Goal: Find specific page/section

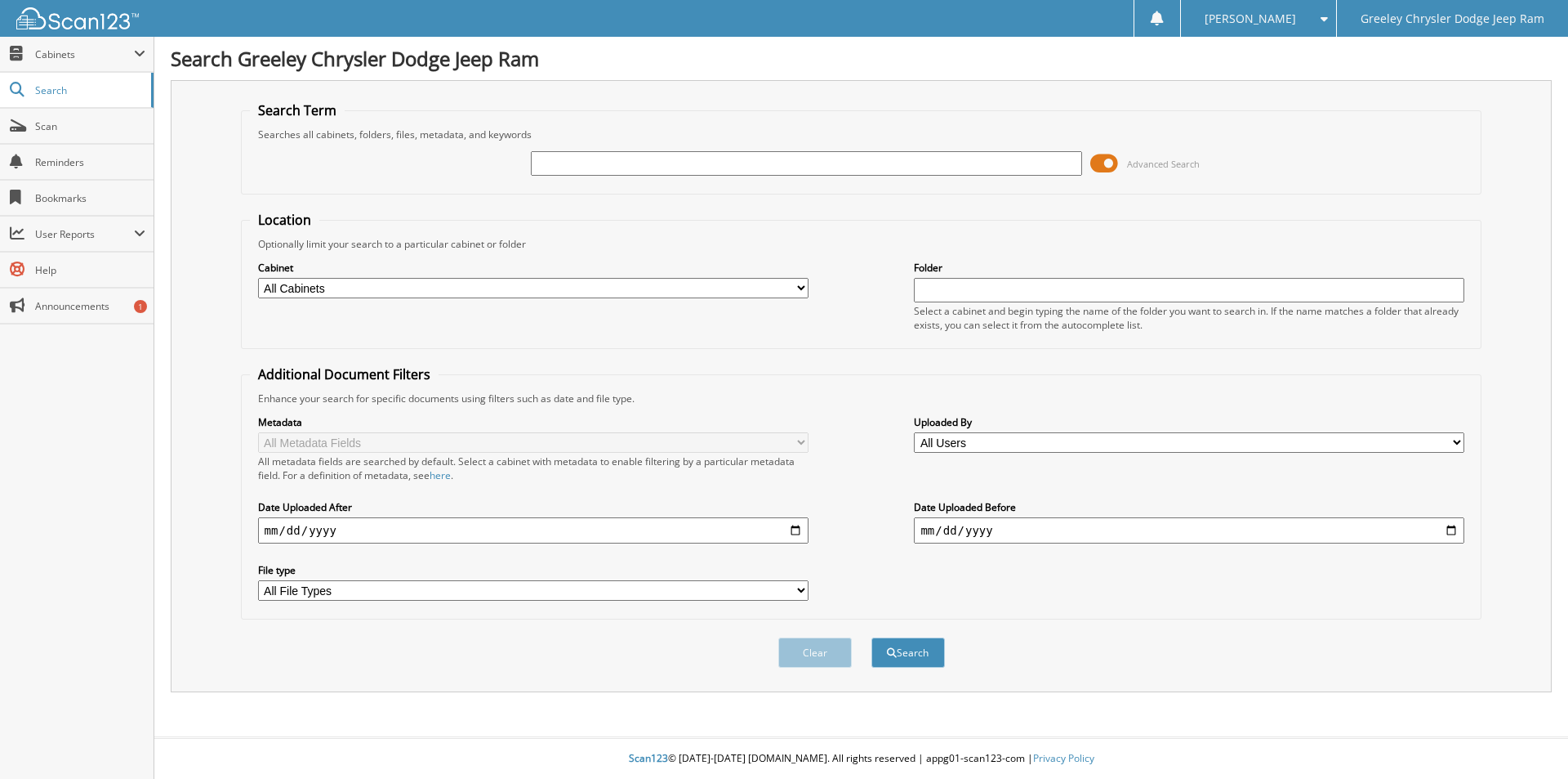
click at [602, 164] on input "text" at bounding box center [806, 163] width 551 height 24
type input "SN651638"
click at [871, 637] on button "Search" at bounding box center [907, 652] width 74 height 30
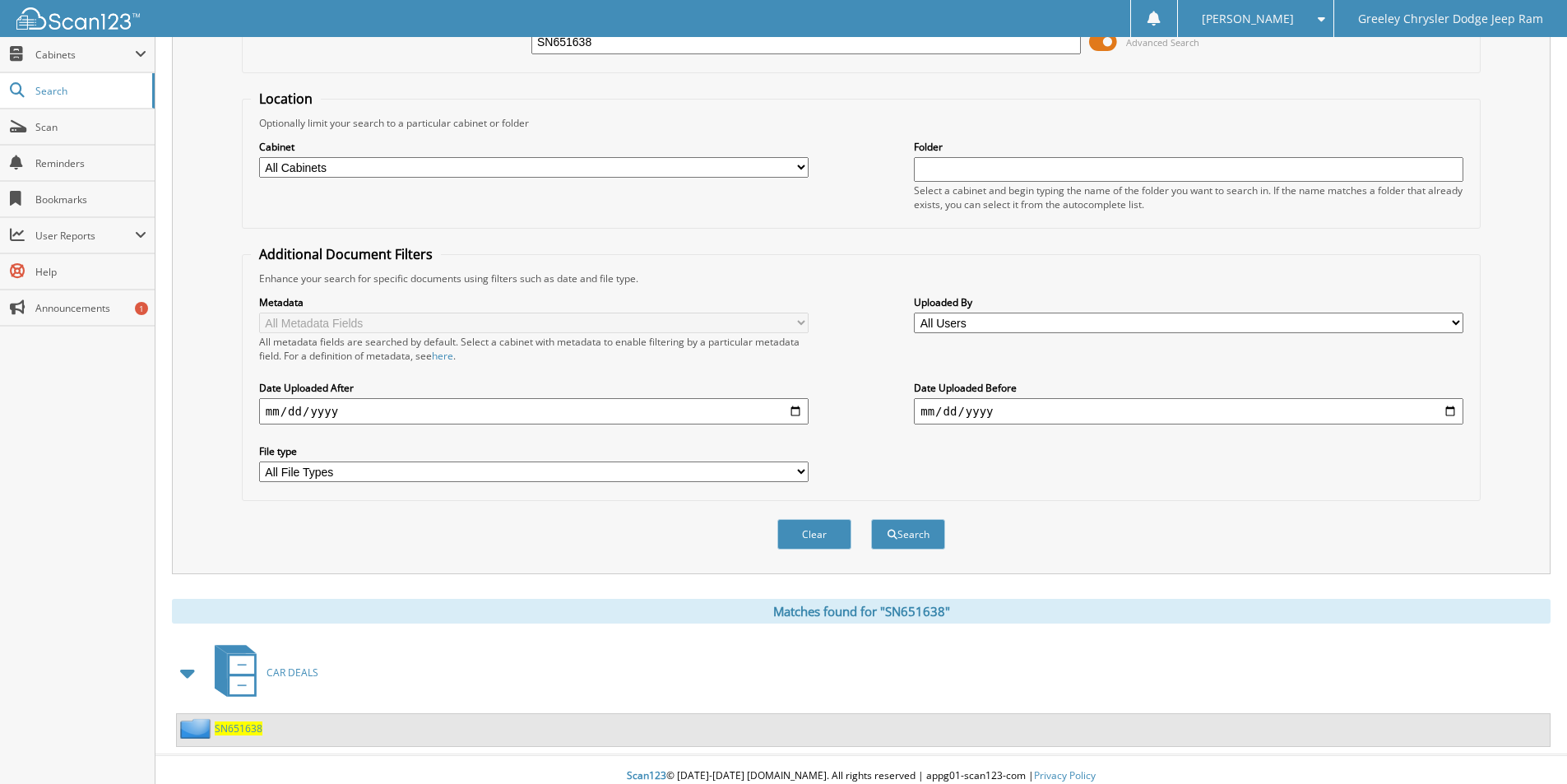
scroll to position [136, 0]
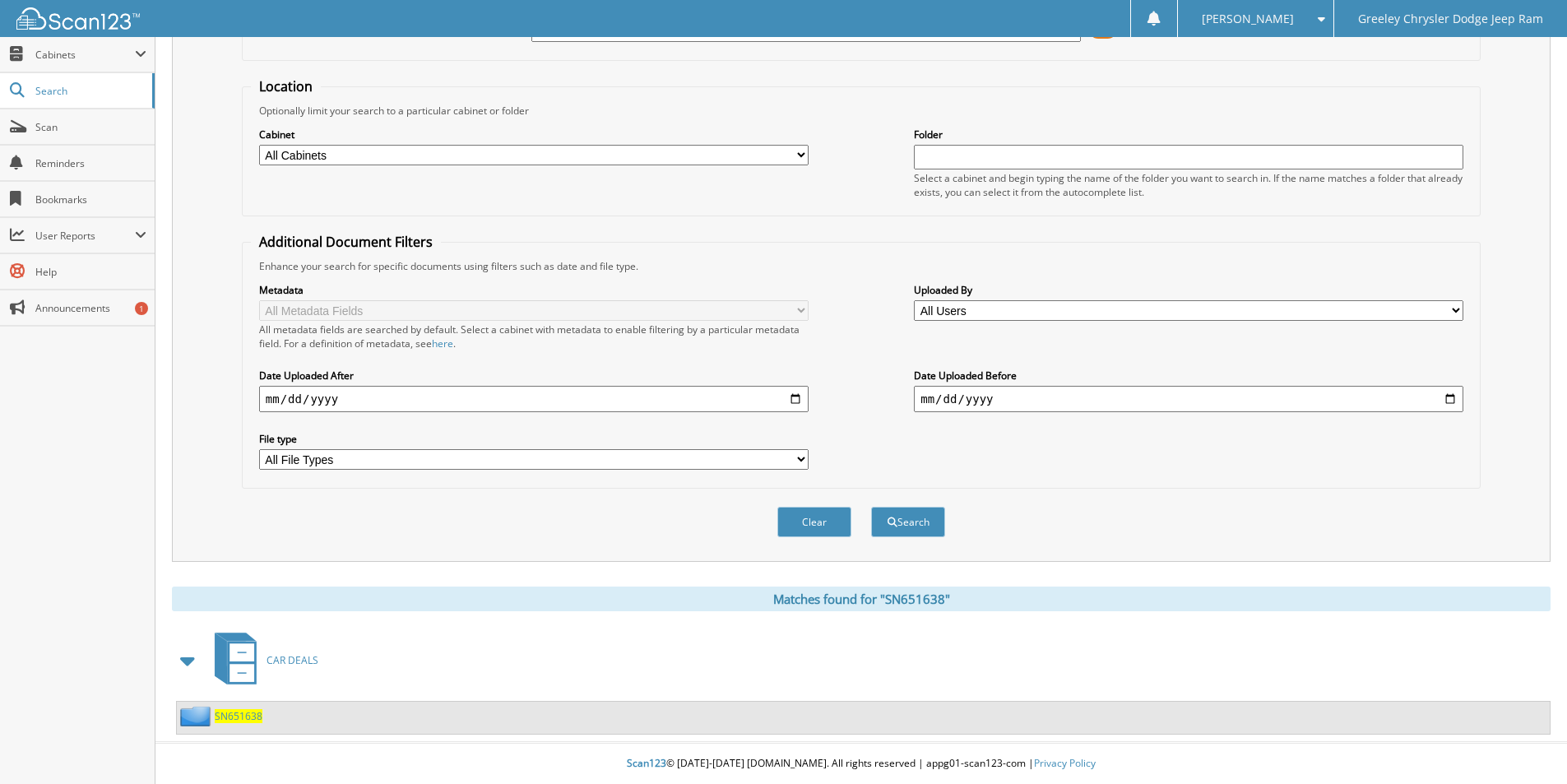
click at [240, 713] on span "SN651638" at bounding box center [238, 716] width 48 height 14
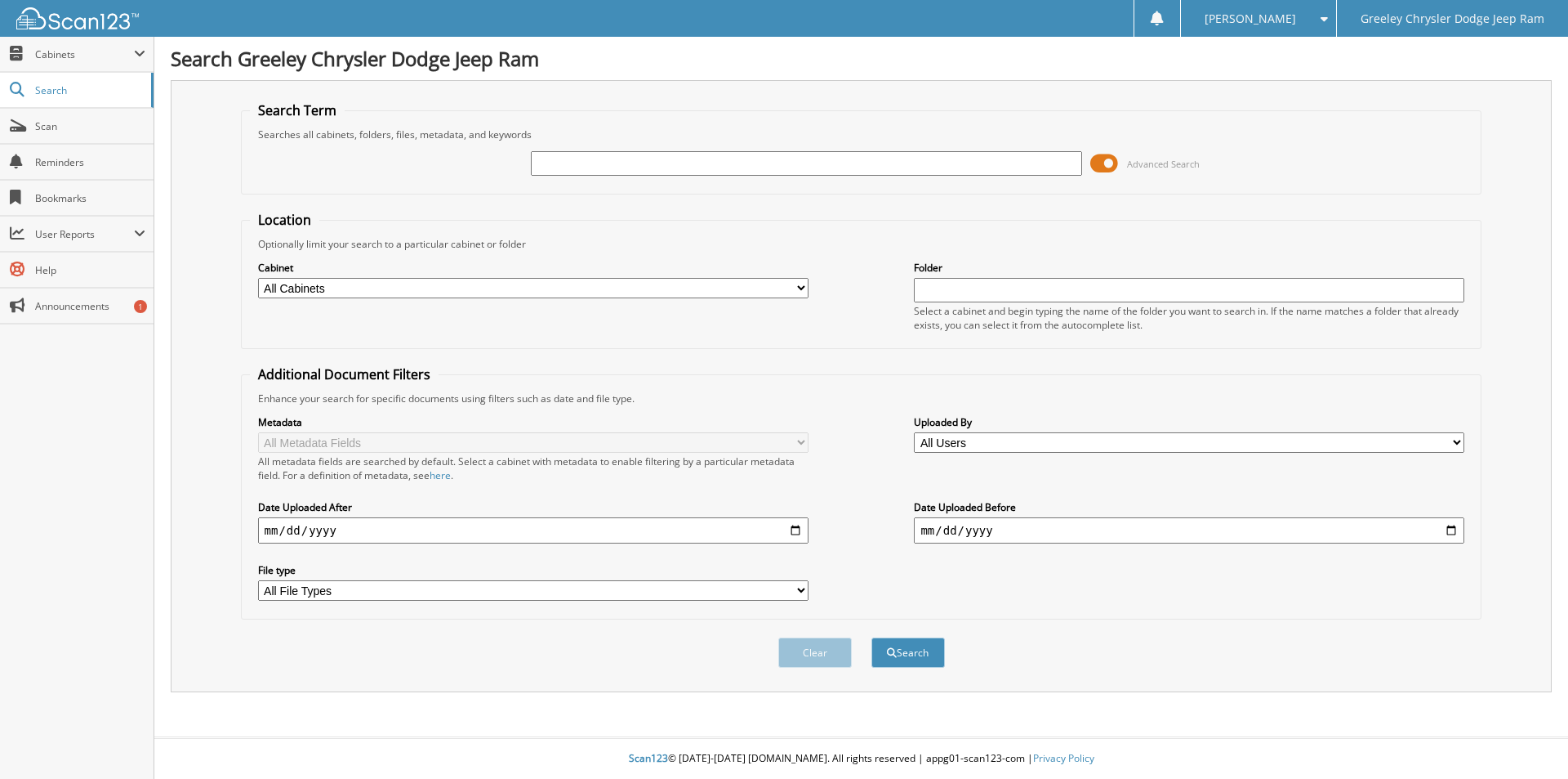
click at [708, 165] on input "text" at bounding box center [806, 163] width 551 height 24
type input "sn738293u"
click at [871, 637] on button "Search" at bounding box center [907, 652] width 74 height 30
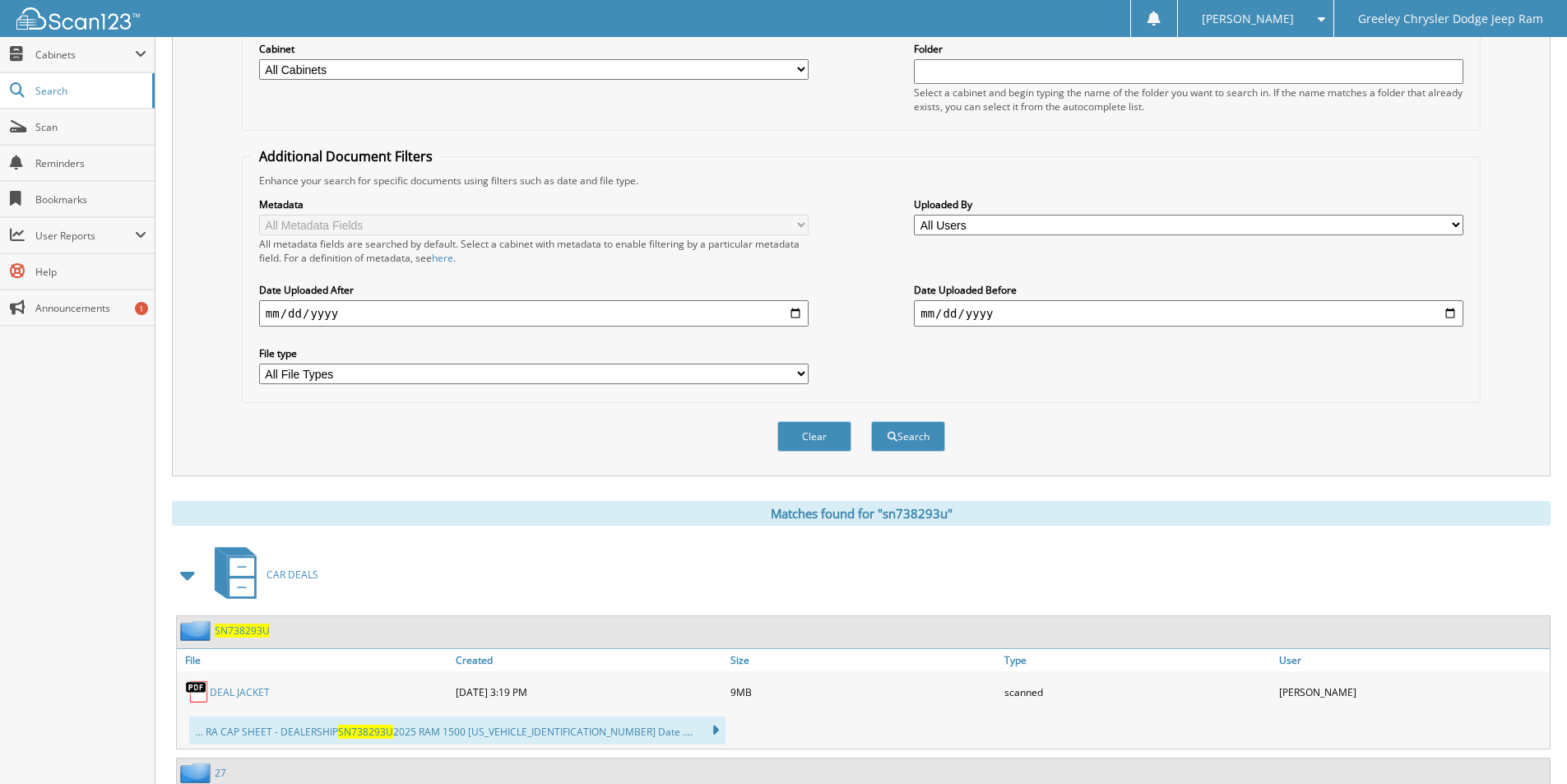
scroll to position [329, 0]
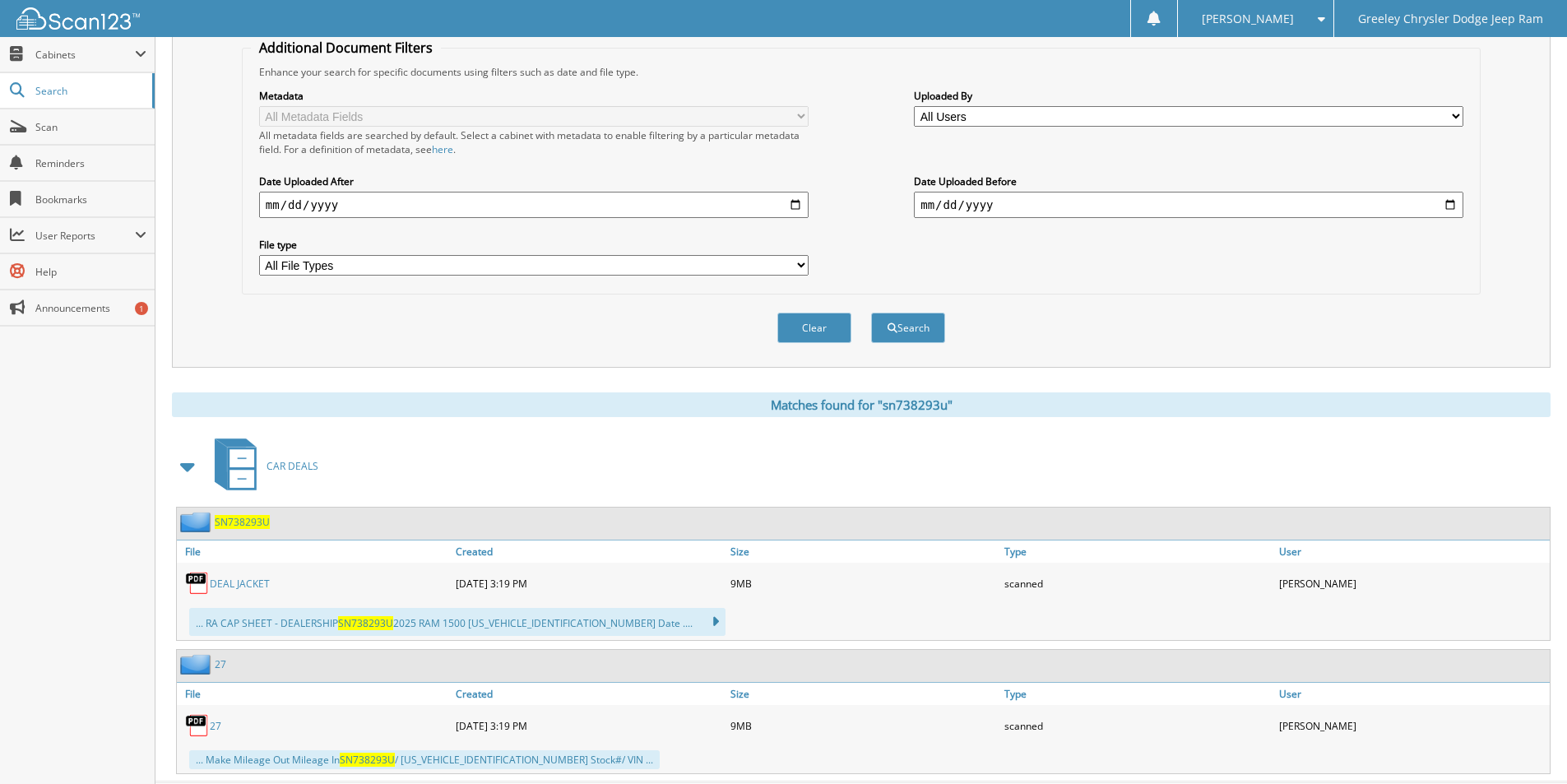
click at [250, 522] on span "SN738293U" at bounding box center [242, 521] width 55 height 14
